Goal: Book appointment/travel/reservation

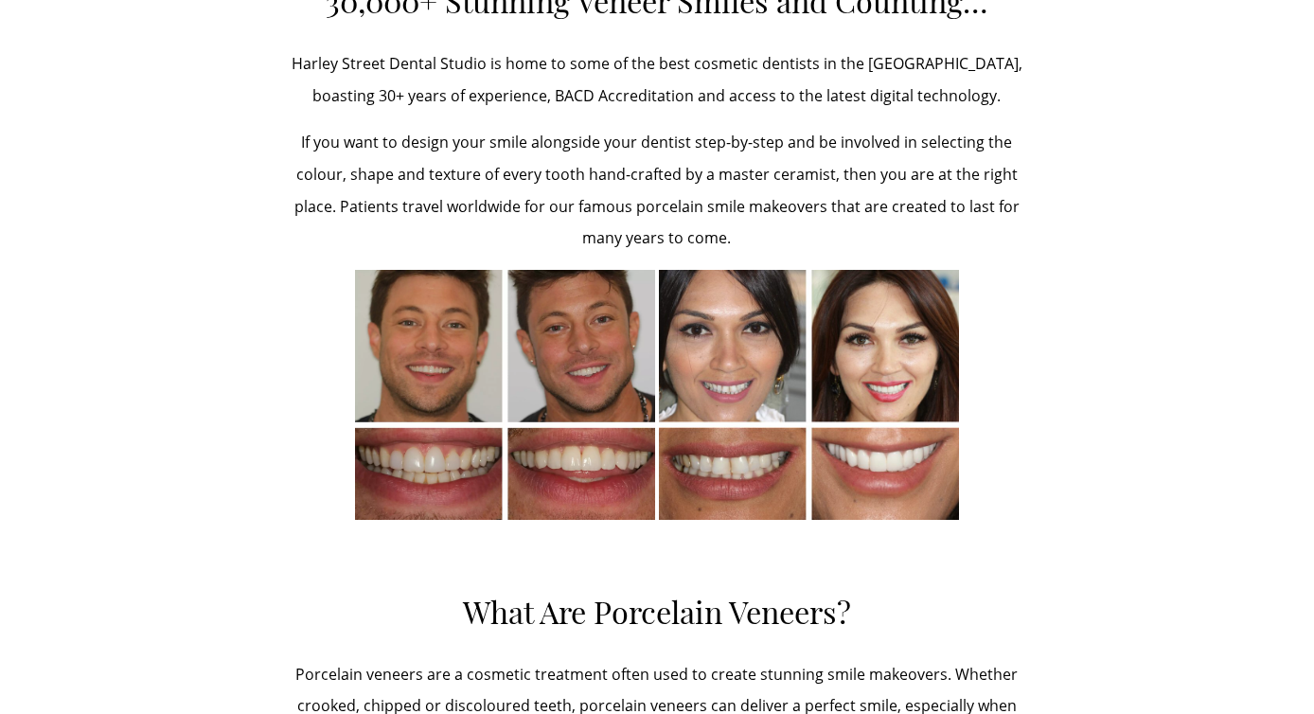
scroll to position [898, 0]
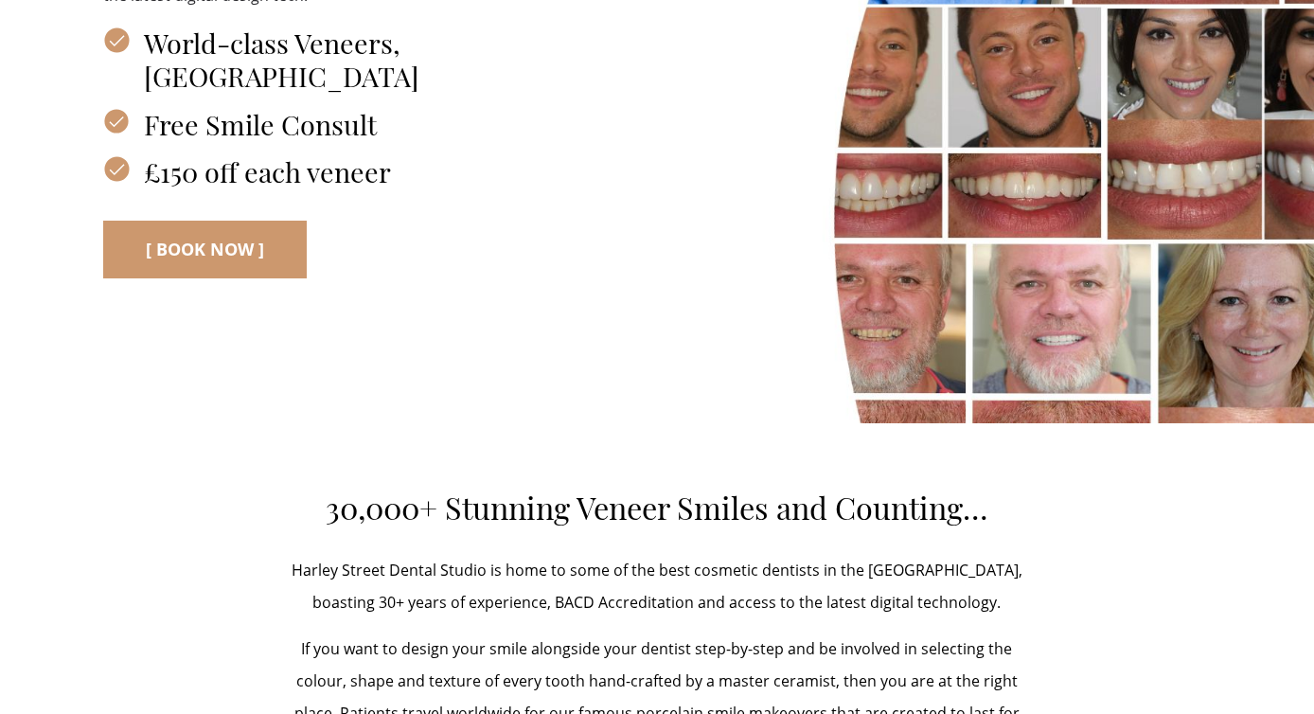
click at [211, 221] on link "[ BOOK NOW ]" at bounding box center [204, 250] width 203 height 58
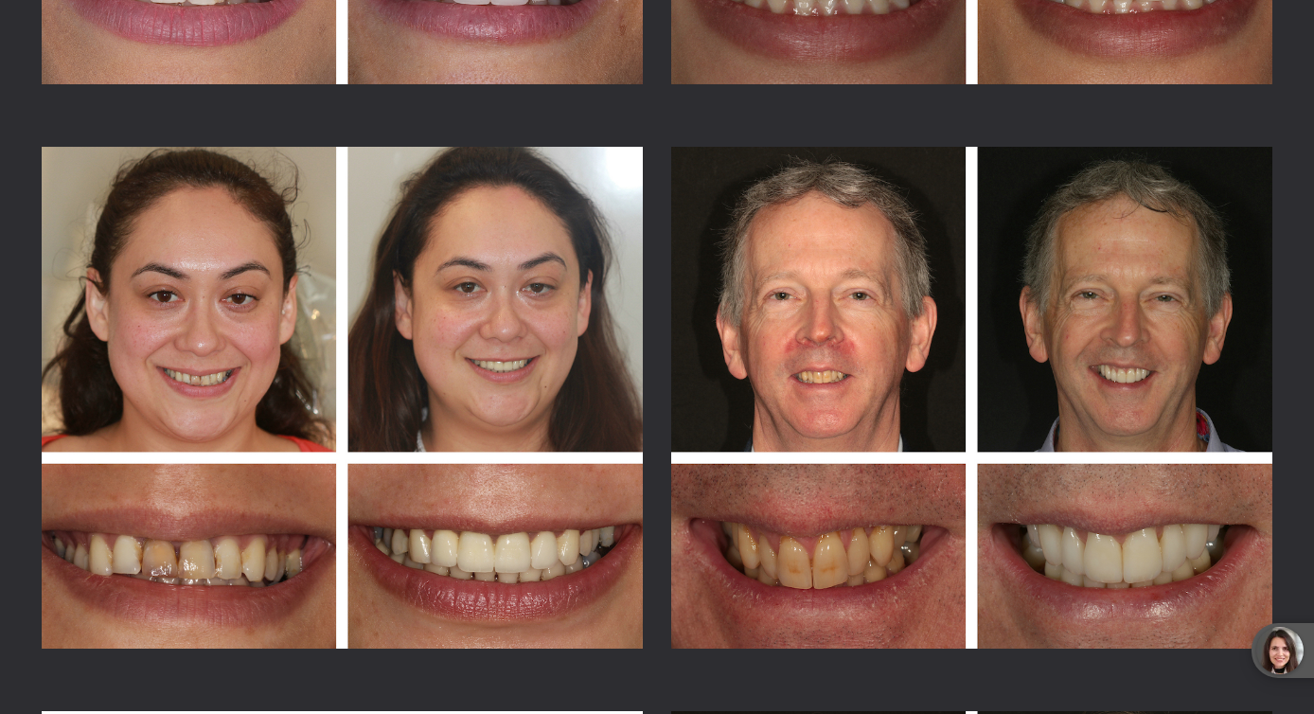
scroll to position [4889, 0]
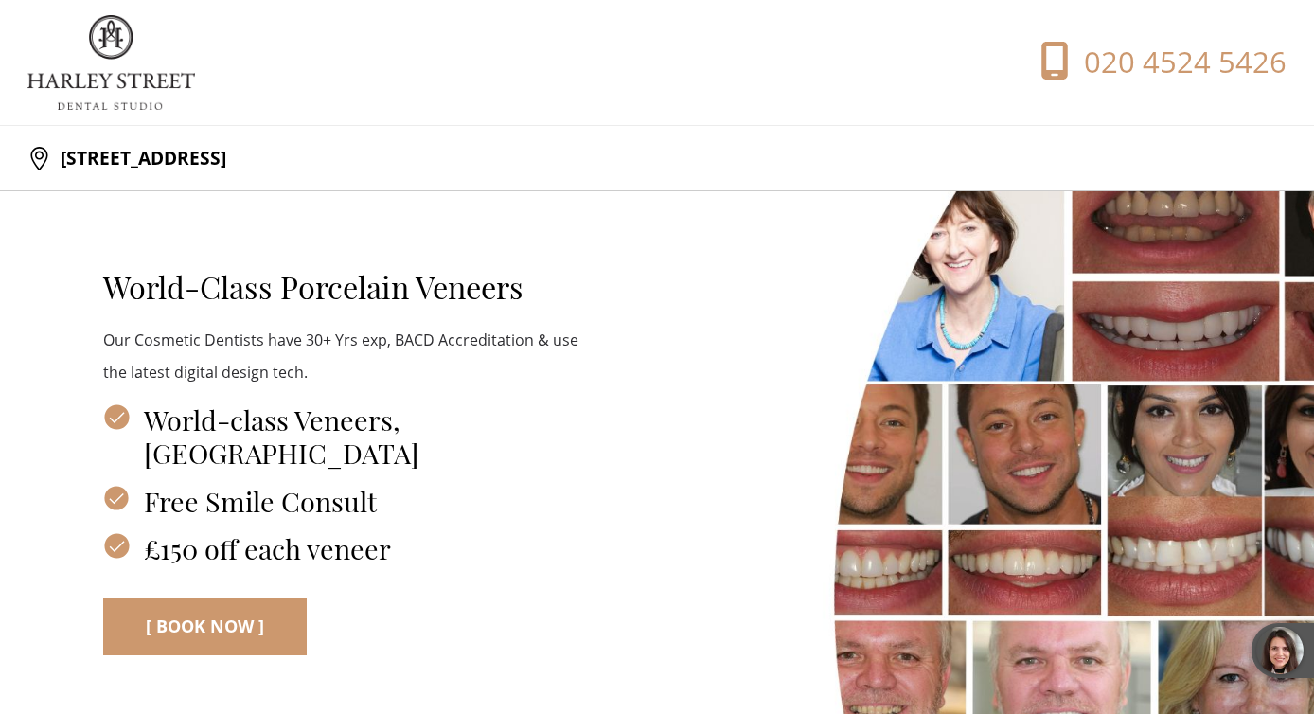
click at [103, 32] on img at bounding box center [111, 62] width 168 height 95
